Goal: Task Accomplishment & Management: Use online tool/utility

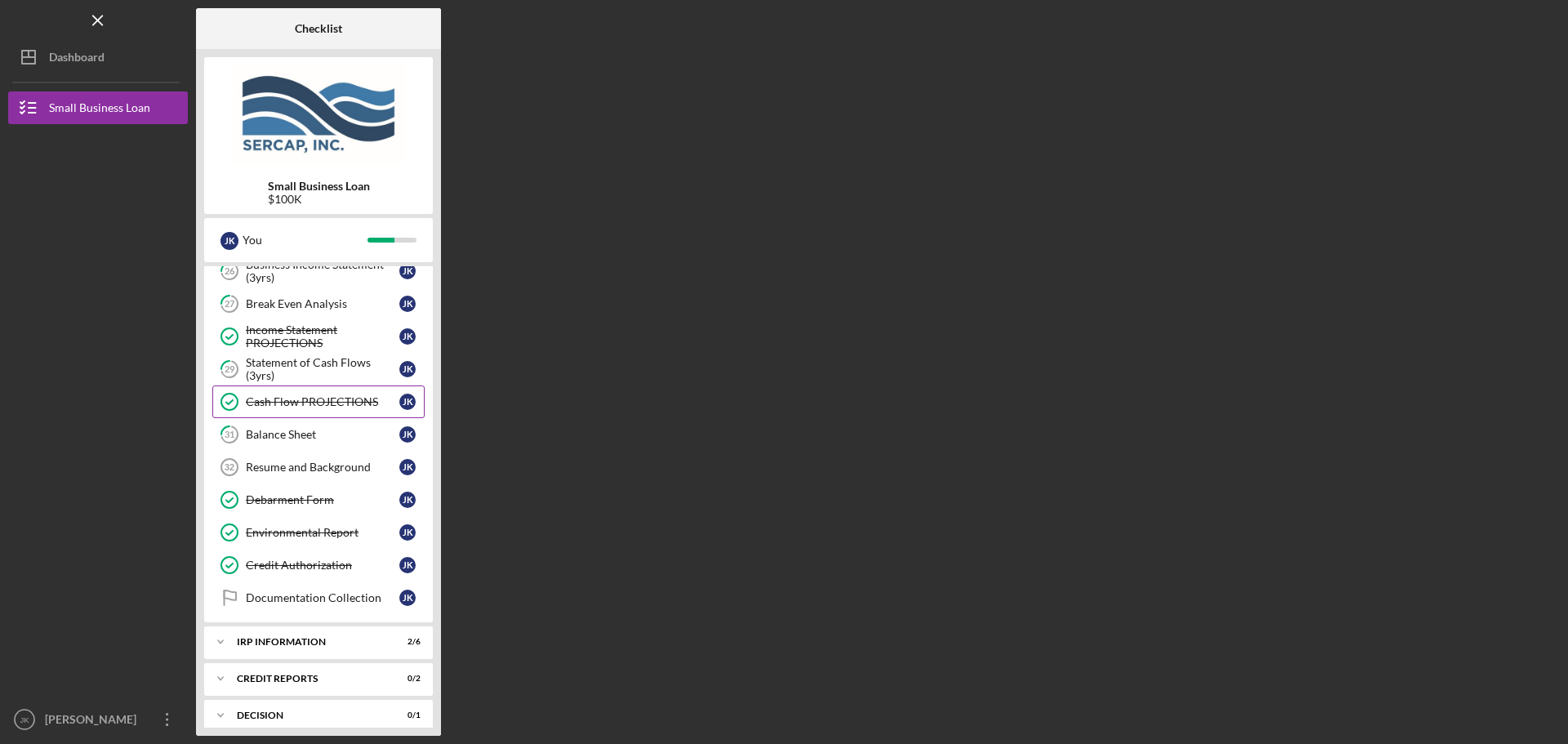
scroll to position [658, 0]
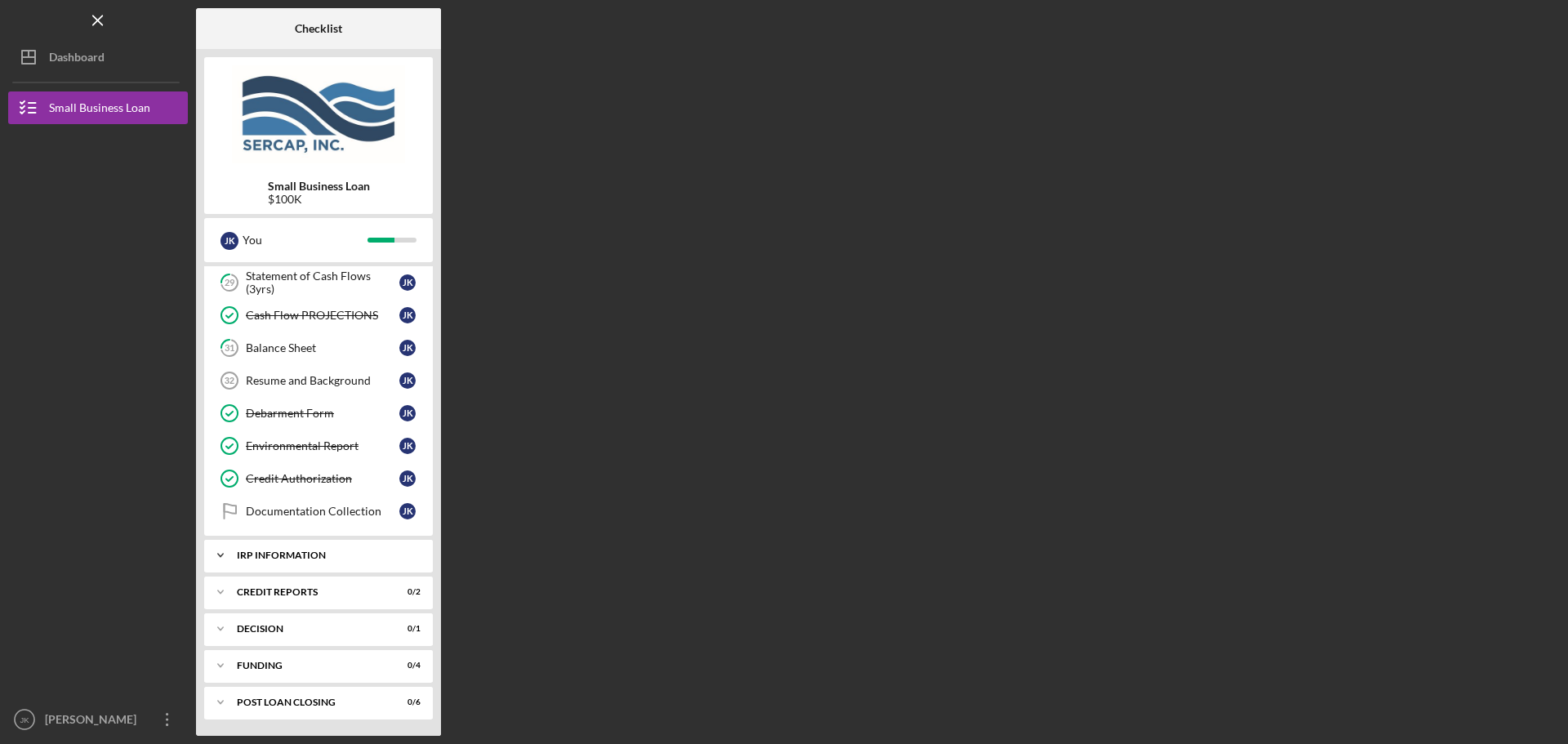
click at [335, 559] on div "IRP Information" at bounding box center [324, 555] width 176 height 10
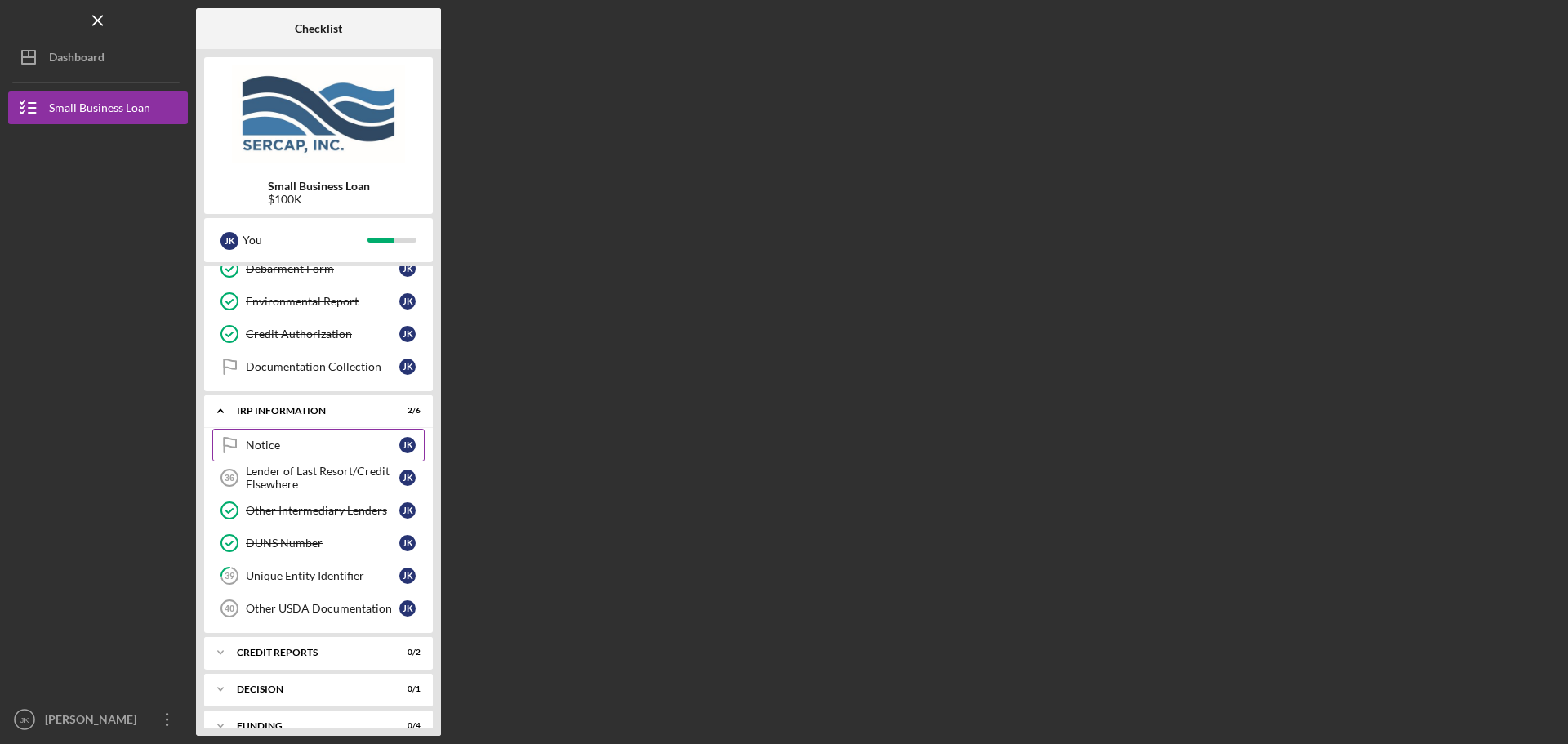
scroll to position [822, 0]
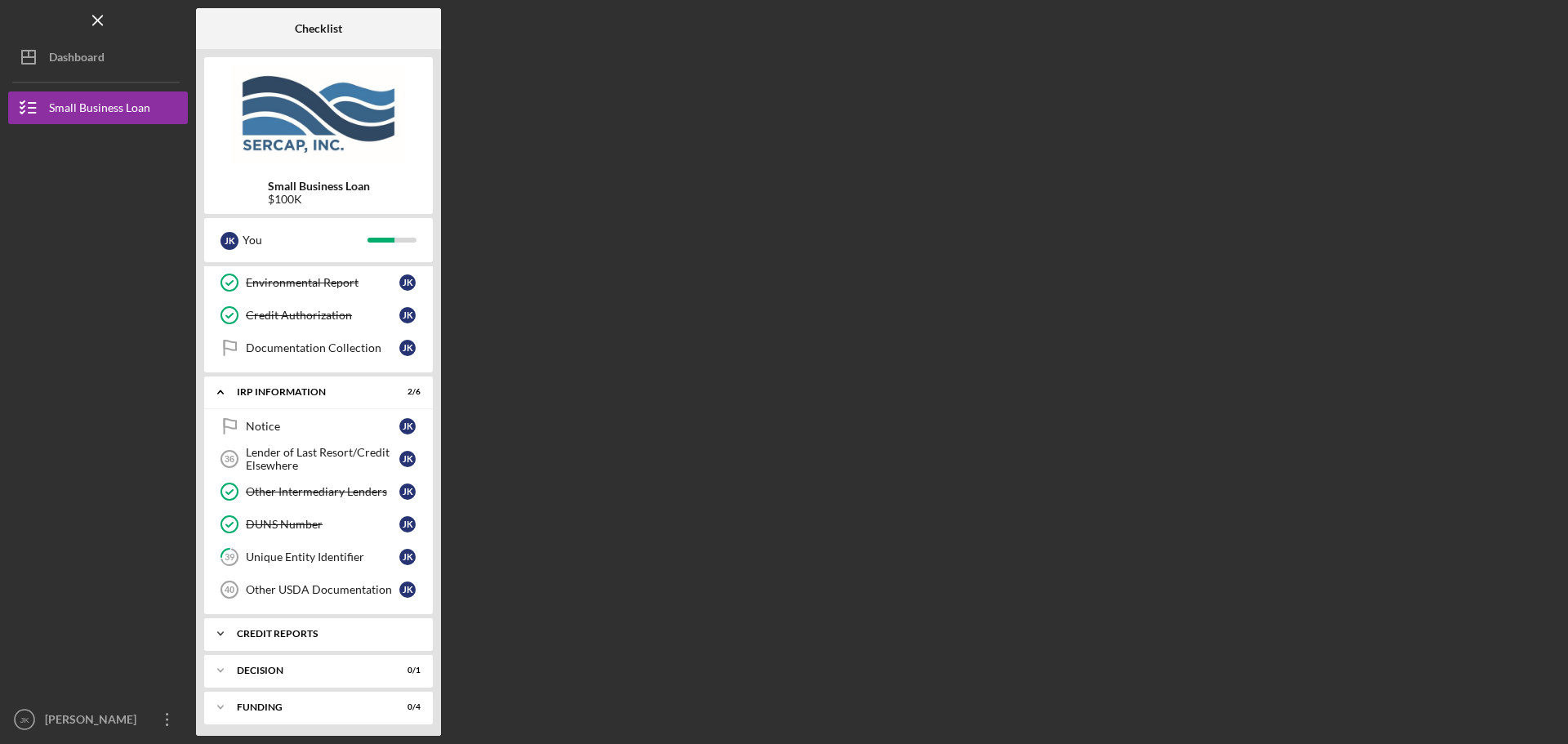
click at [327, 636] on div "credit reports" at bounding box center [324, 634] width 176 height 10
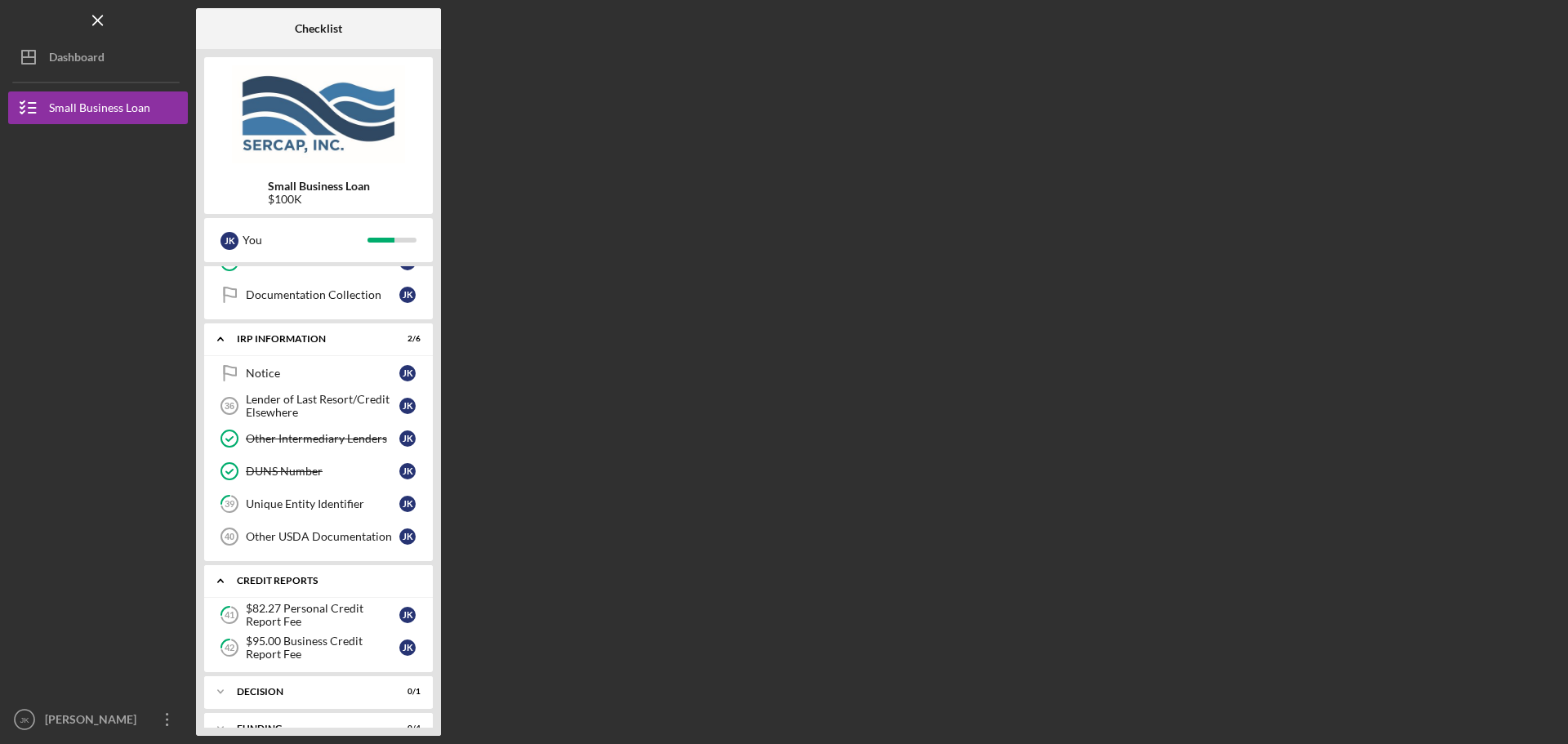
scroll to position [938, 0]
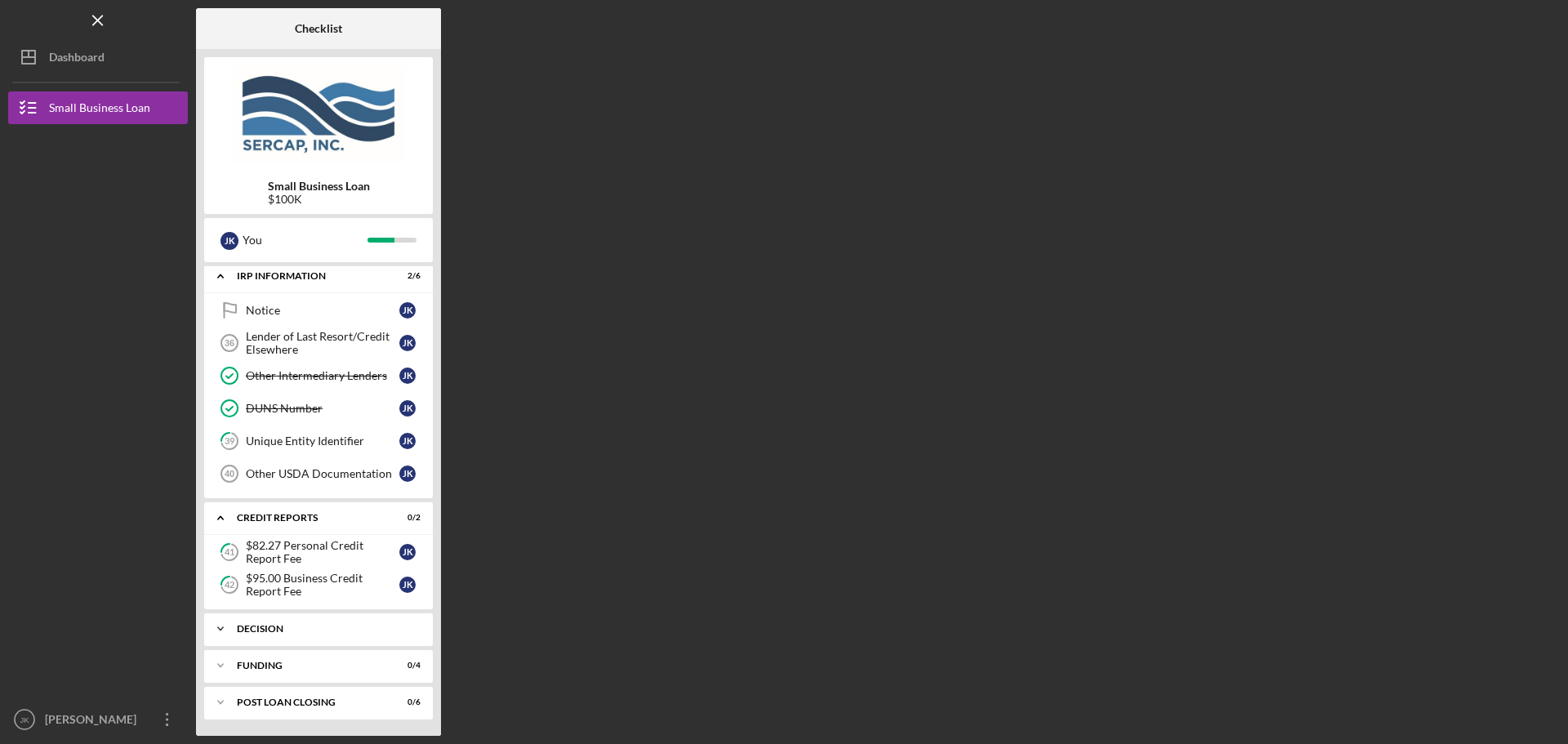
click at [324, 618] on div "Icon/Expander Decision 0 / 1" at bounding box center [319, 628] width 229 height 32
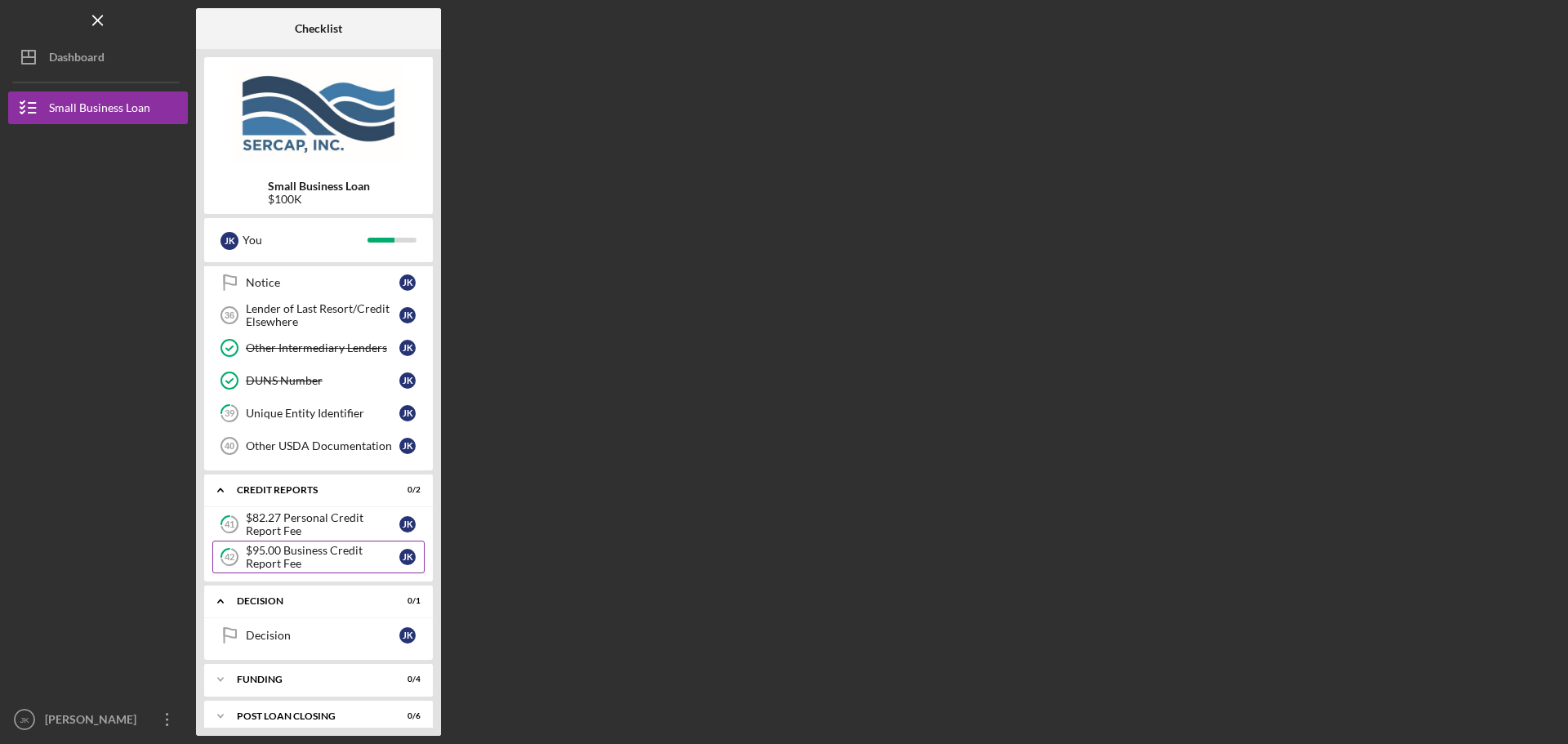
scroll to position [979, 0]
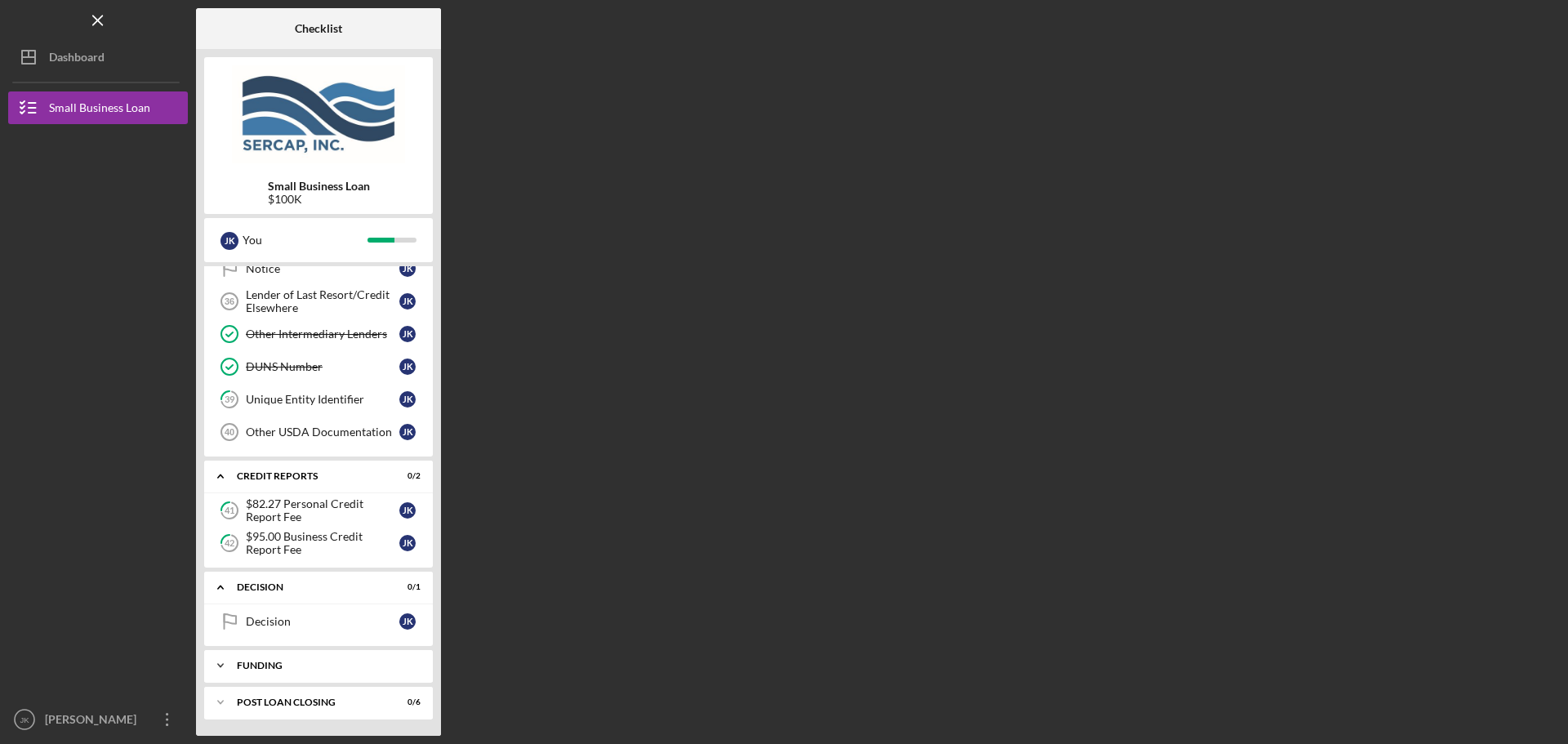
click at [314, 663] on div "Funding" at bounding box center [324, 665] width 176 height 10
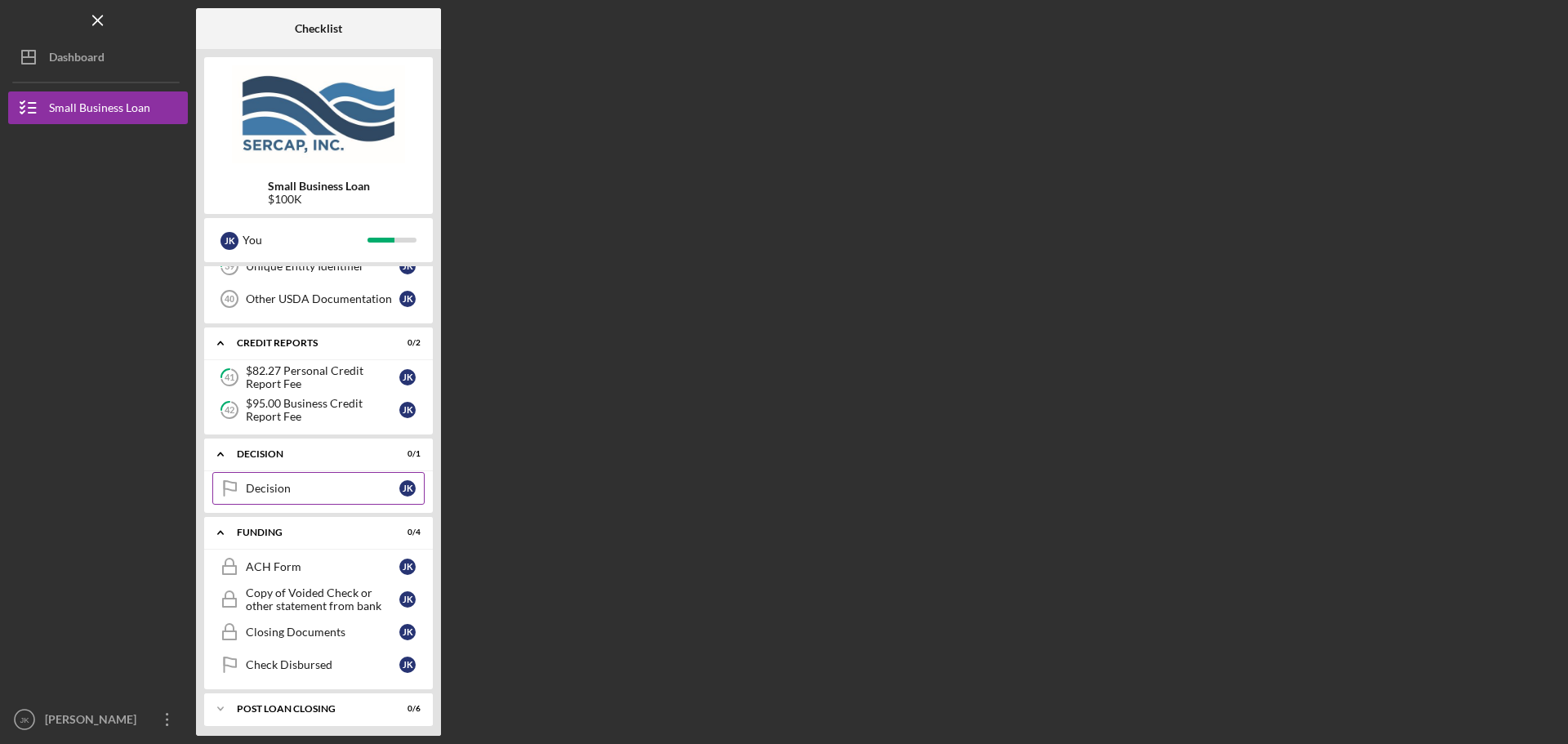
scroll to position [1118, 0]
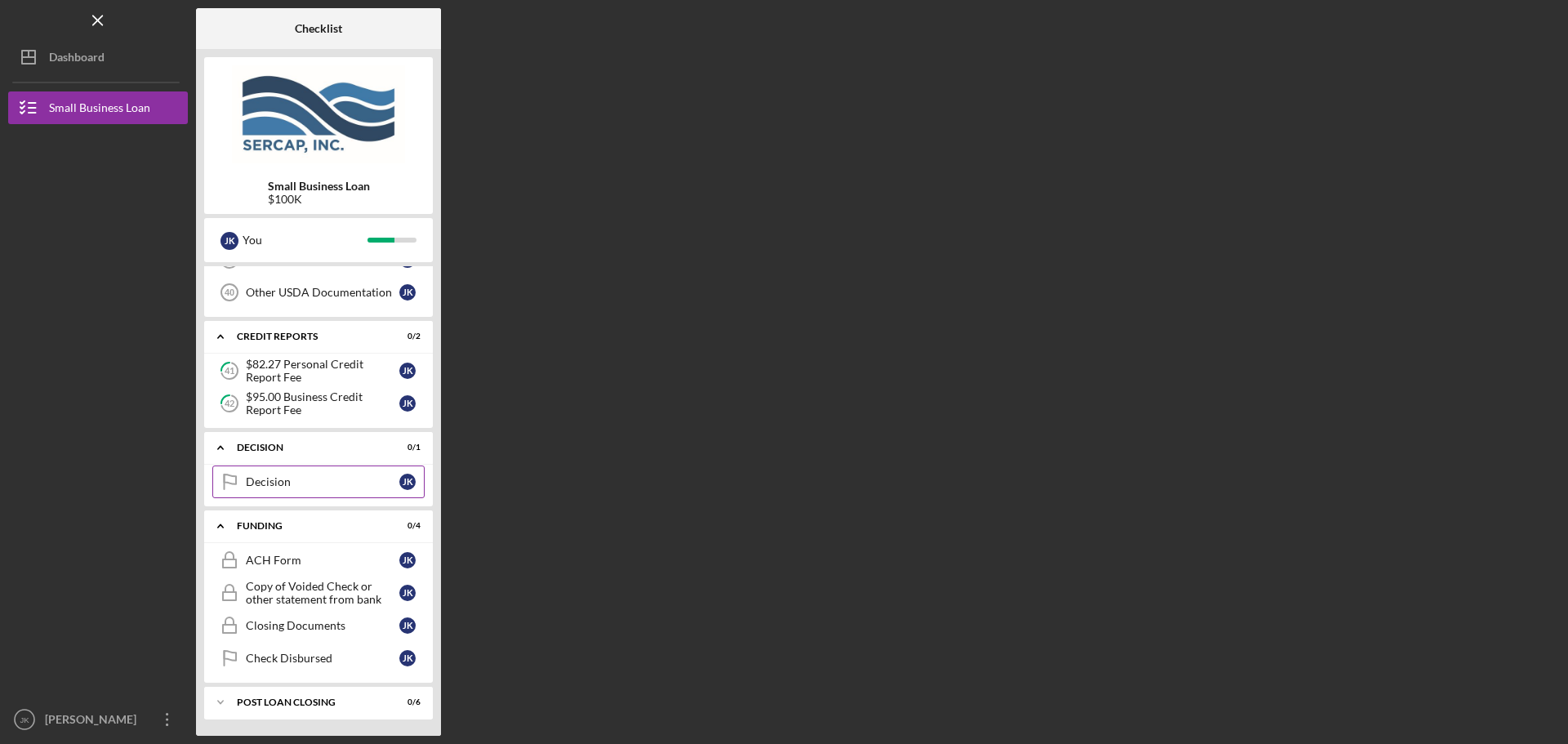
click at [320, 482] on div "Decision" at bounding box center [322, 482] width 153 height 13
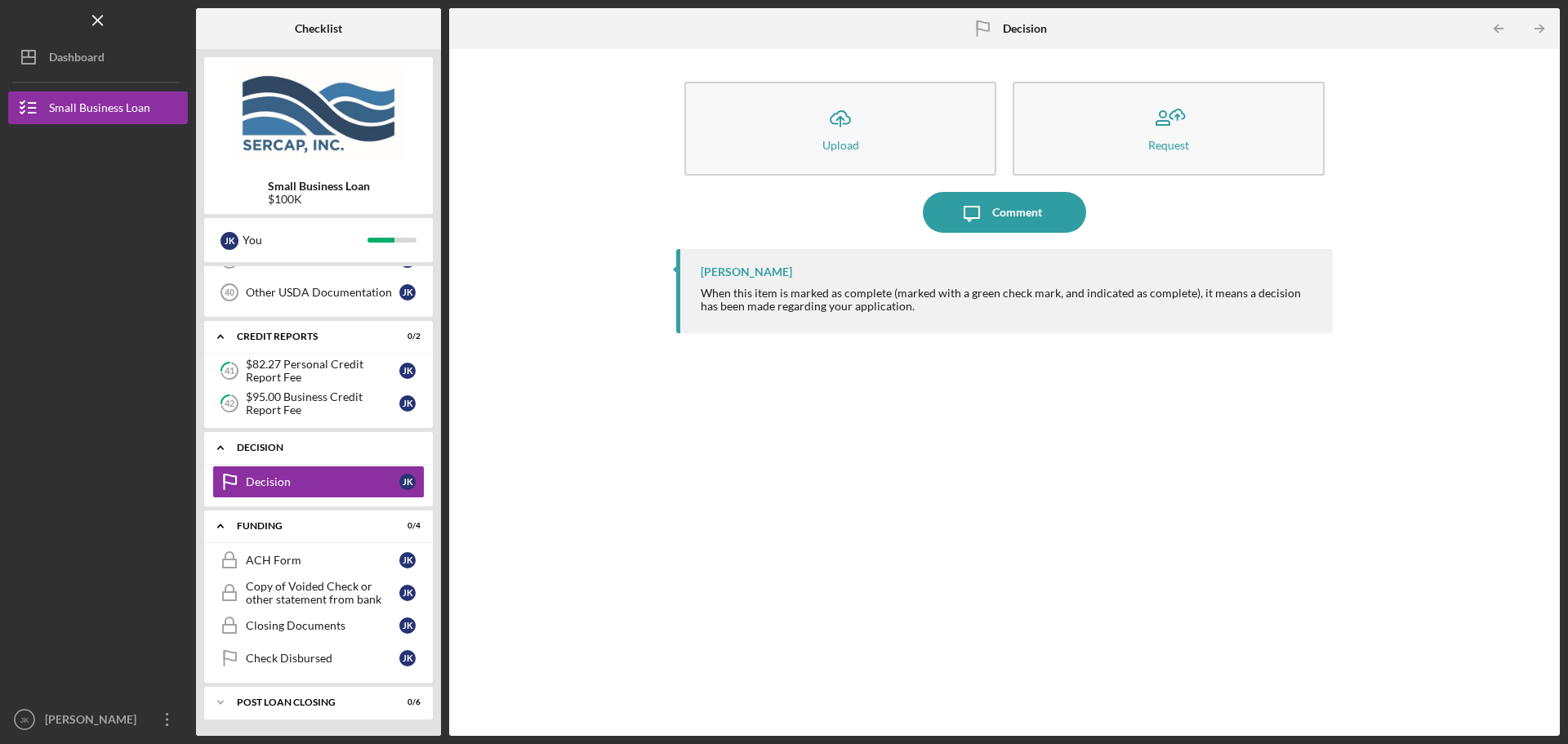
scroll to position [1037, 0]
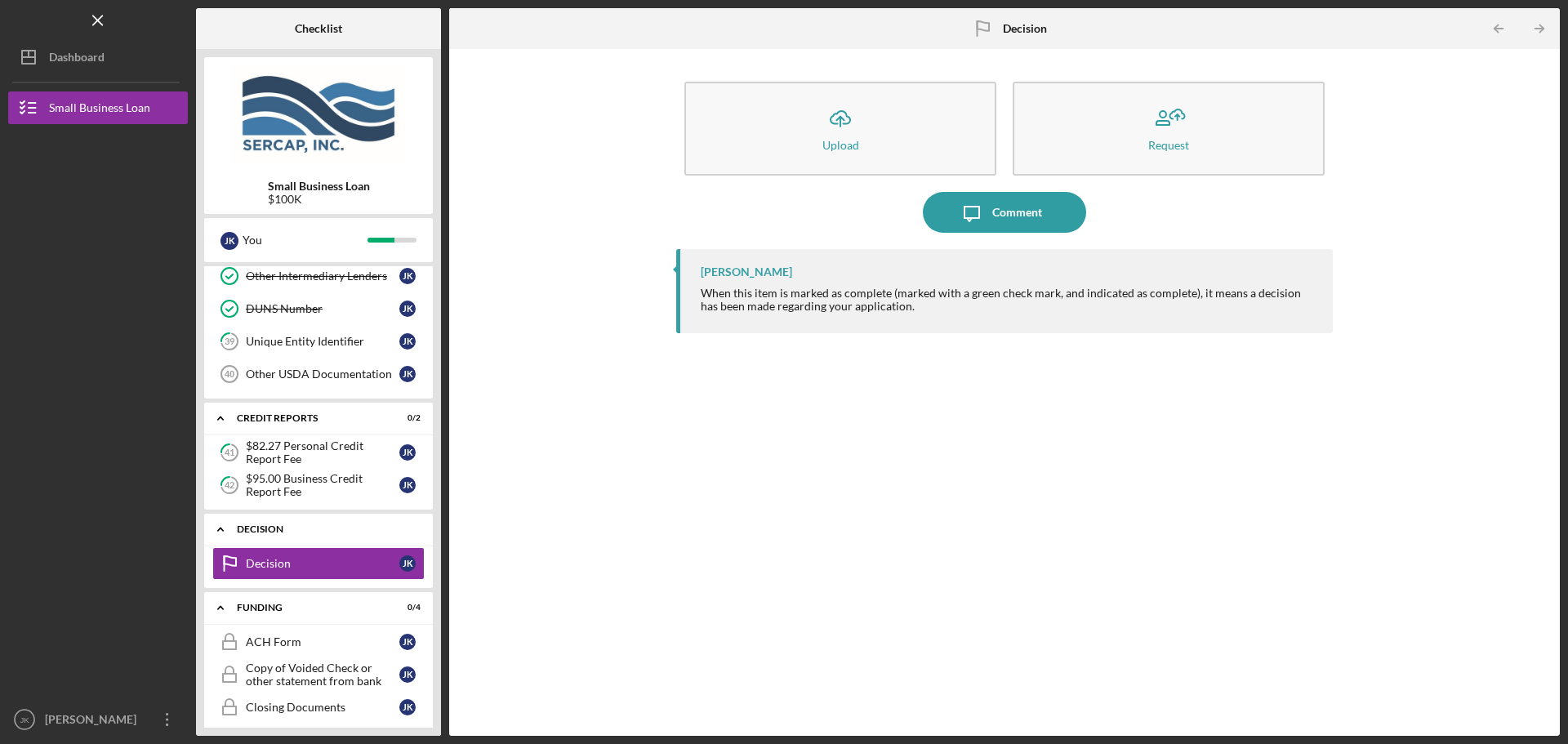
click at [303, 531] on div "Decision" at bounding box center [324, 529] width 176 height 10
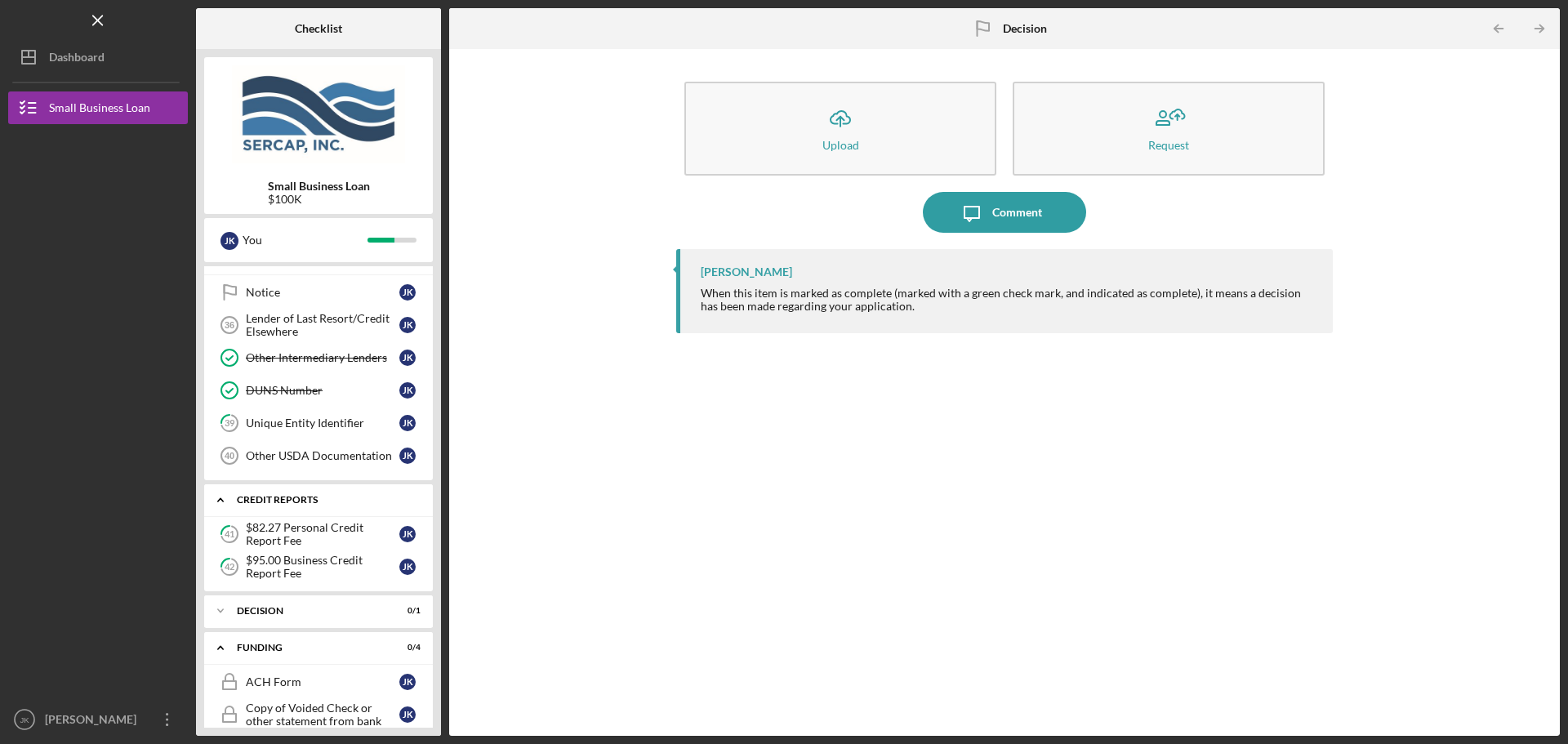
click at [300, 493] on div "Icon/Expander credit reports 0 / 2" at bounding box center [319, 500] width 229 height 33
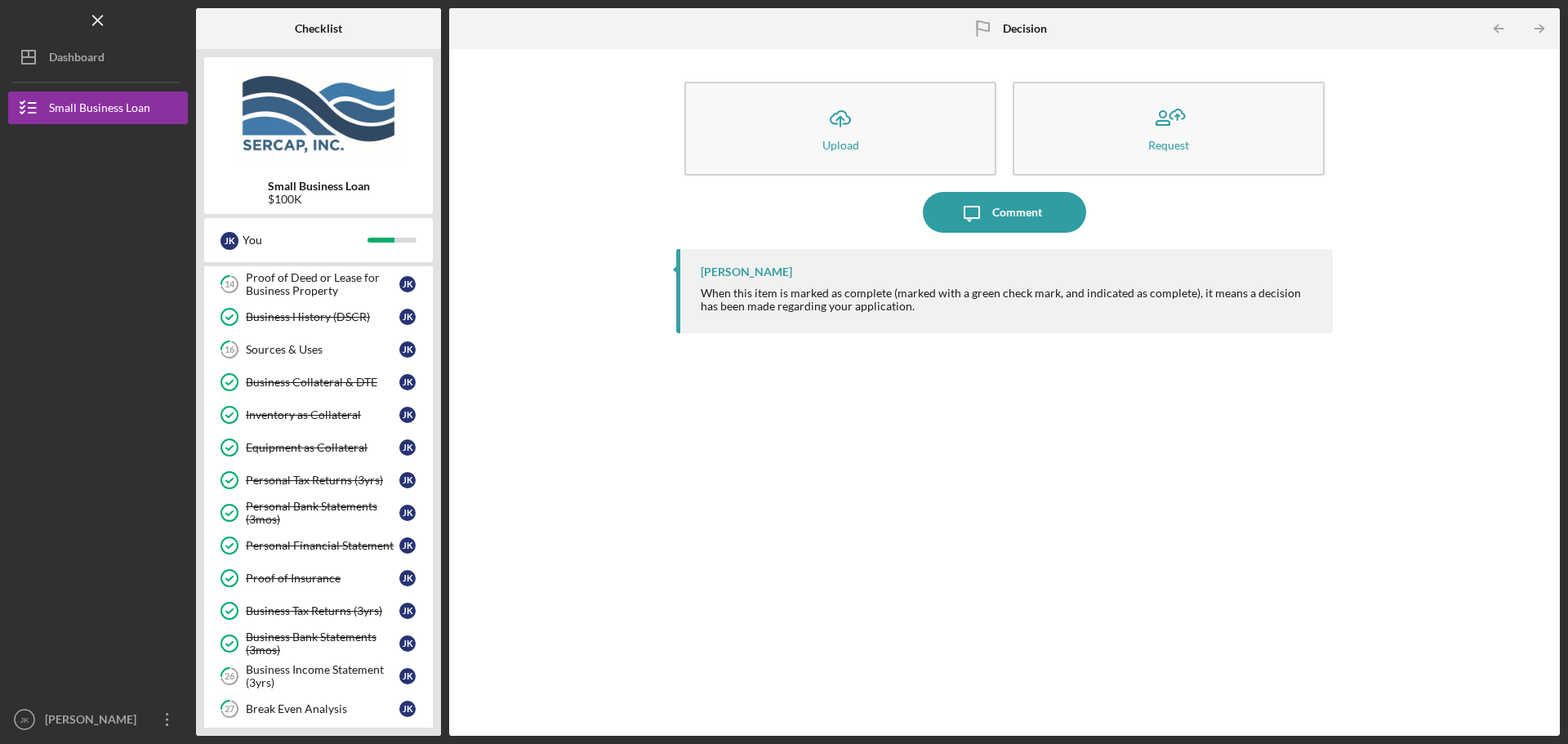
scroll to position [139, 0]
